Goal: Task Accomplishment & Management: Complete application form

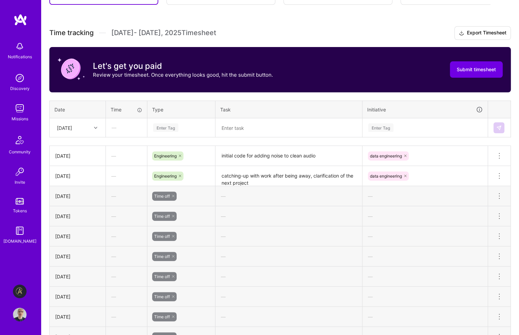
scroll to position [204, 0]
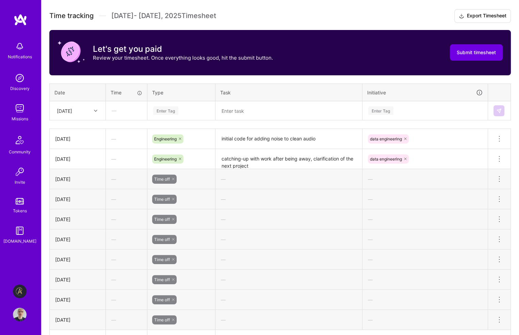
click at [184, 110] on div "Enter Tag" at bounding box center [182, 110] width 58 height 9
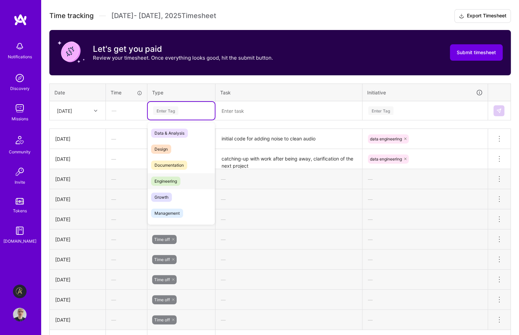
click at [164, 178] on span "Engineering" at bounding box center [165, 180] width 29 height 9
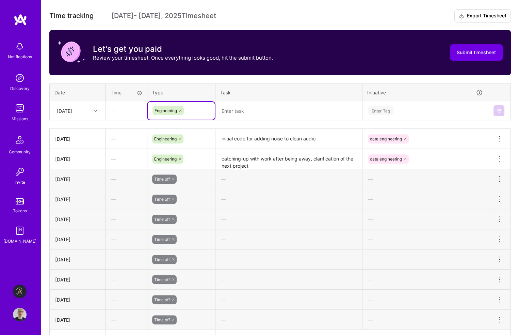
click at [399, 110] on div "Enter Tag" at bounding box center [425, 110] width 115 height 9
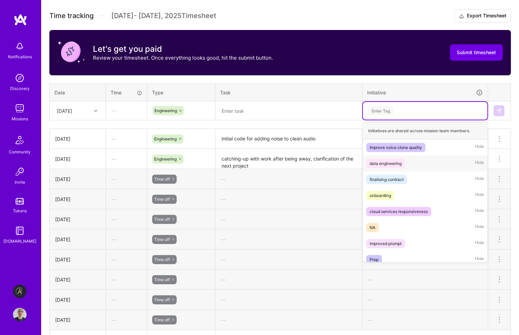
click at [394, 163] on div "data engineering" at bounding box center [386, 163] width 32 height 7
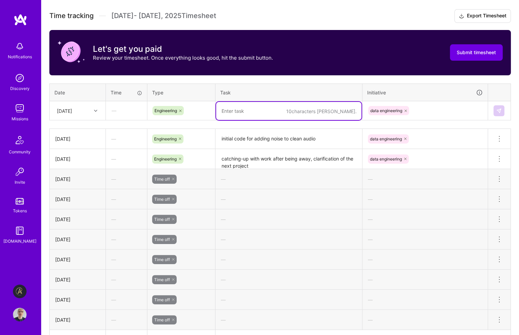
click at [260, 111] on textarea at bounding box center [288, 111] width 145 height 18
type textarea "added more audio augmentation methods to the code"
click at [499, 110] on img at bounding box center [499, 110] width 5 height 5
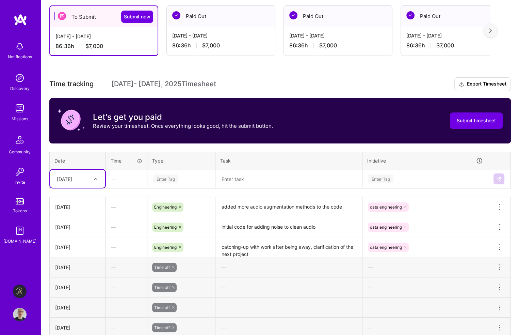
scroll to position [68, 0]
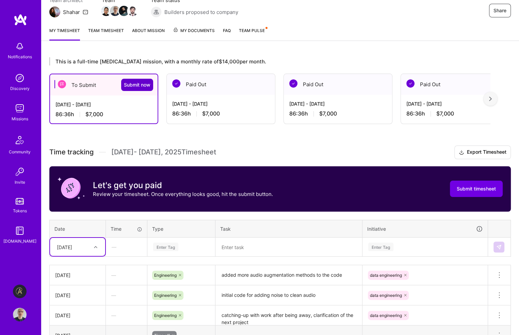
click at [142, 84] on span "Submit now" at bounding box center [137, 84] width 27 height 7
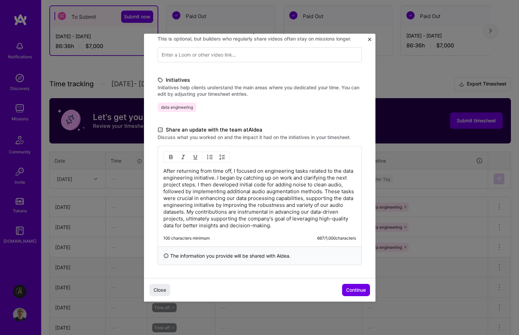
scroll to position [204, 0]
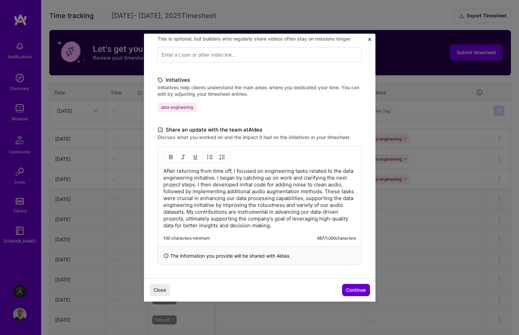
click at [350, 289] on span "Continue" at bounding box center [356, 289] width 20 height 7
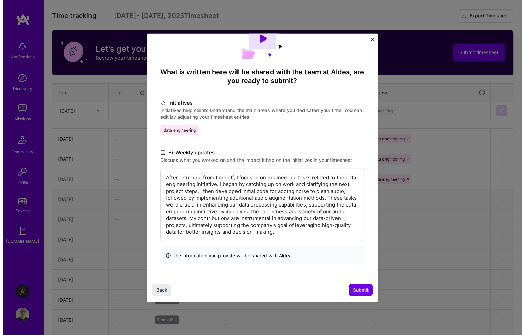
scroll to position [29, 0]
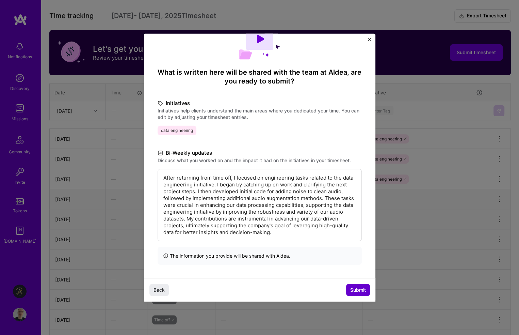
click at [357, 290] on span "Submit" at bounding box center [358, 289] width 16 height 7
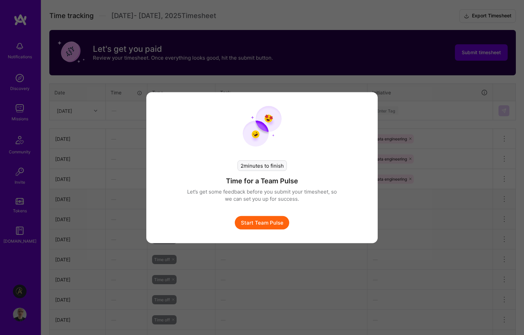
click at [277, 224] on button "Start Team Pulse" at bounding box center [262, 223] width 54 height 14
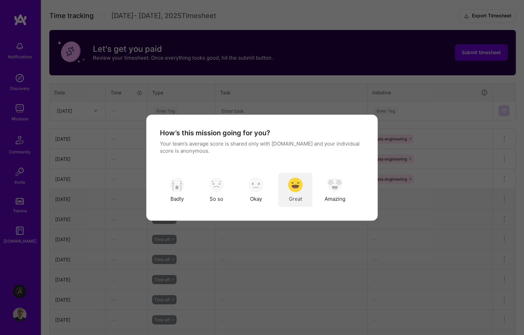
click at [294, 188] on img "modal" at bounding box center [295, 184] width 15 height 15
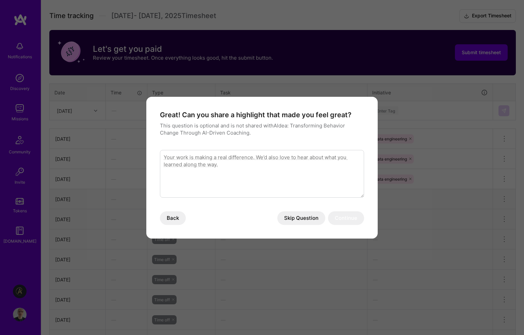
click at [296, 220] on button "Skip Question" at bounding box center [302, 218] width 48 height 14
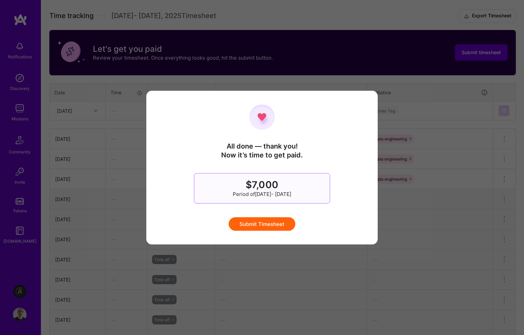
click at [276, 223] on button "Submit Timesheet" at bounding box center [262, 224] width 67 height 14
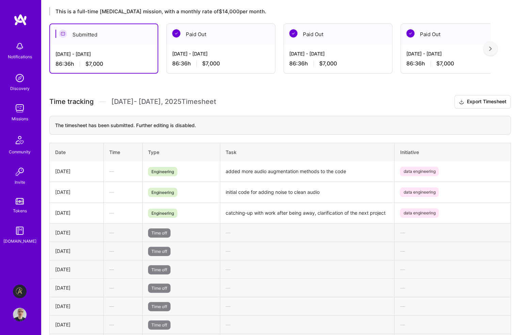
scroll to position [0, 0]
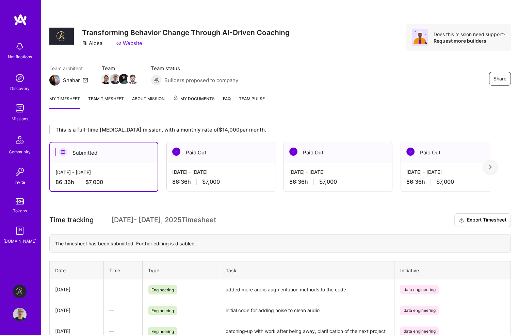
click at [237, 211] on div "This is a full-time [MEDICAL_DATA] mission, with a monthly rate of $14,000 per …" at bounding box center [280, 328] width 478 height 423
click at [68, 6] on div "Share Transforming Behavior Change Through AI-Driven Coaching Aldea Website Doe…" at bounding box center [280, 45] width 478 height 90
